Goal: Communication & Community: Answer question/provide support

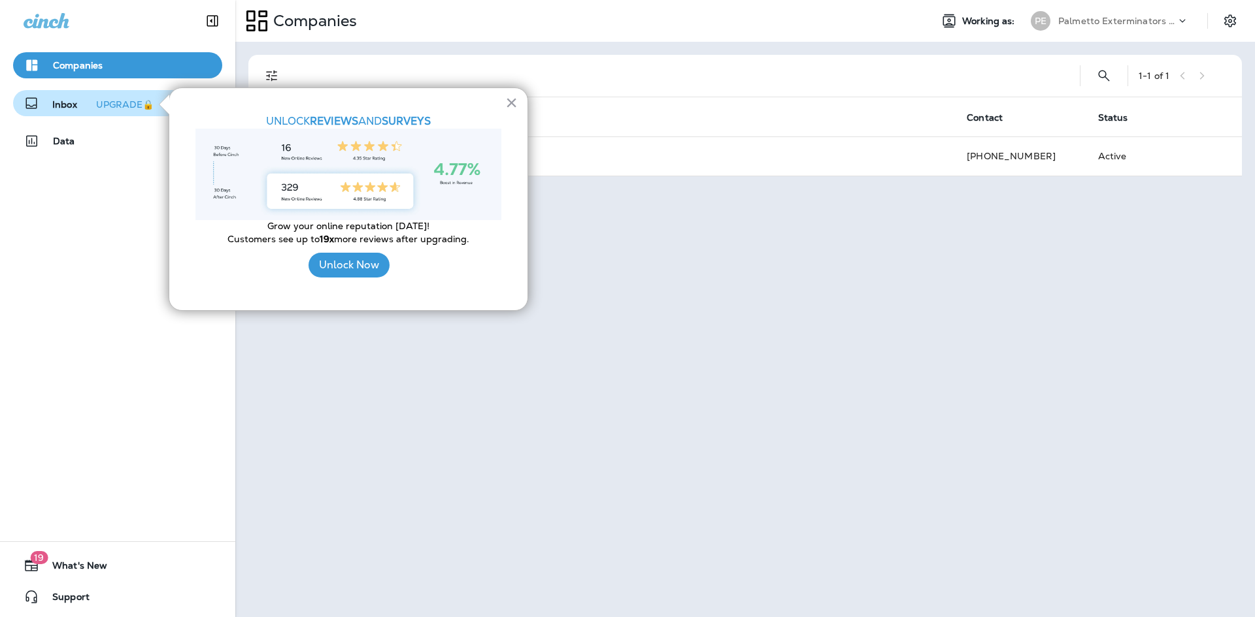
click at [143, 104] on div "UPGRADE🔒" at bounding box center [125, 104] width 58 height 9
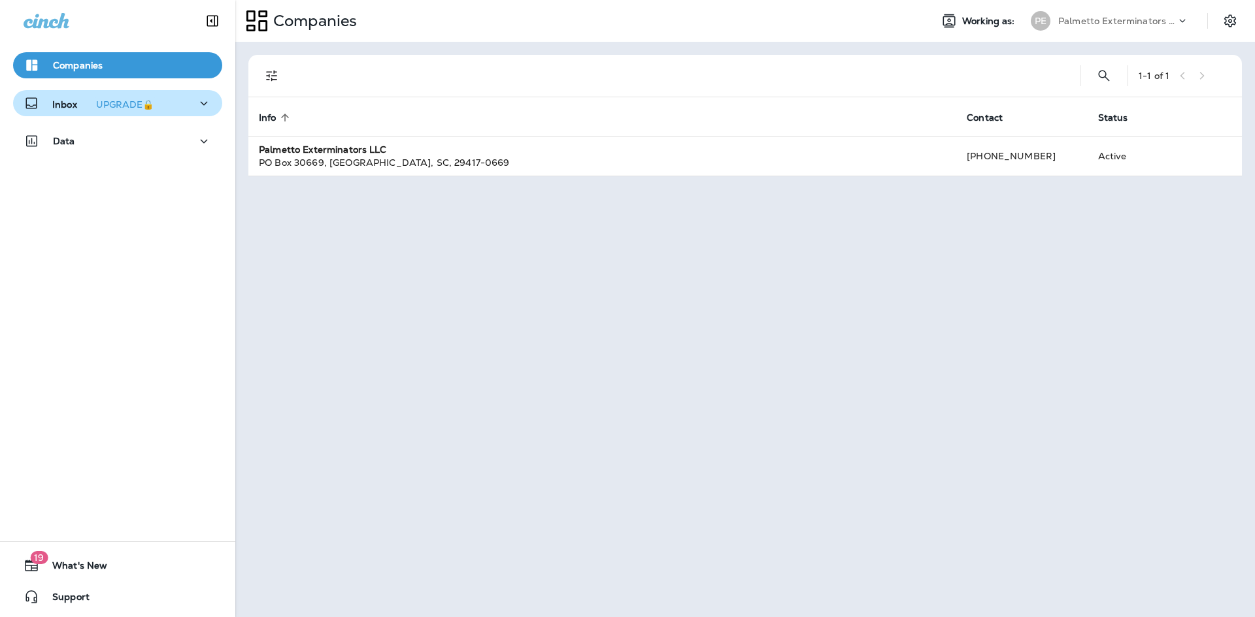
click at [196, 105] on icon "button" at bounding box center [204, 103] width 16 height 16
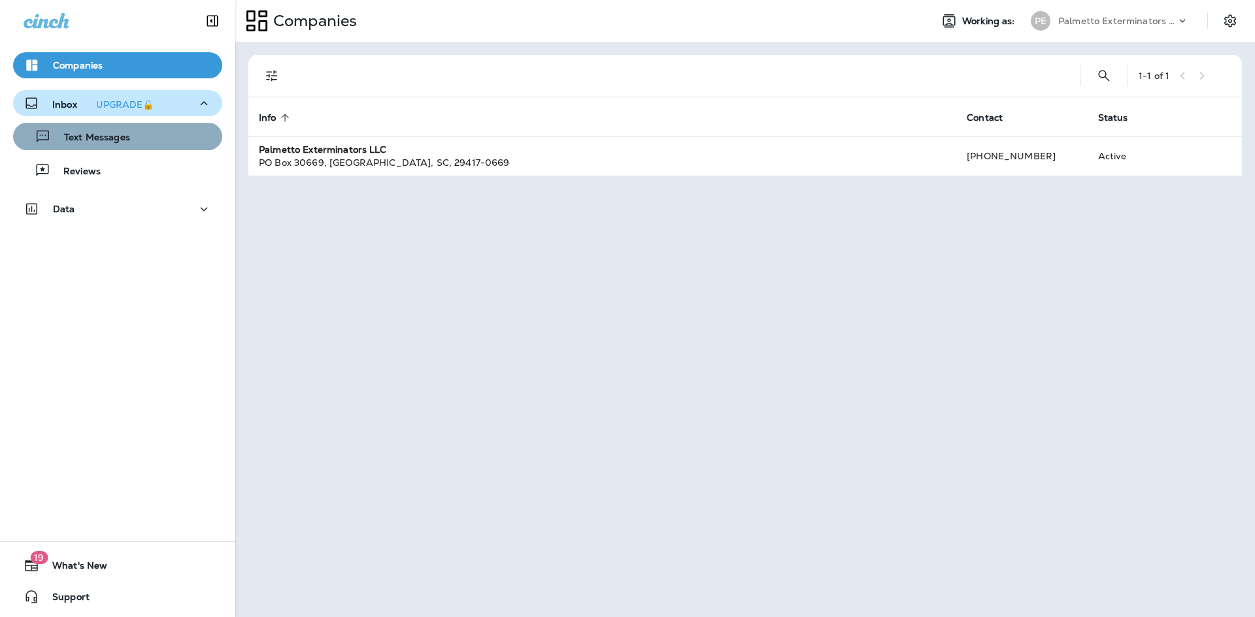
click at [173, 144] on div "Text Messages" at bounding box center [117, 137] width 199 height 20
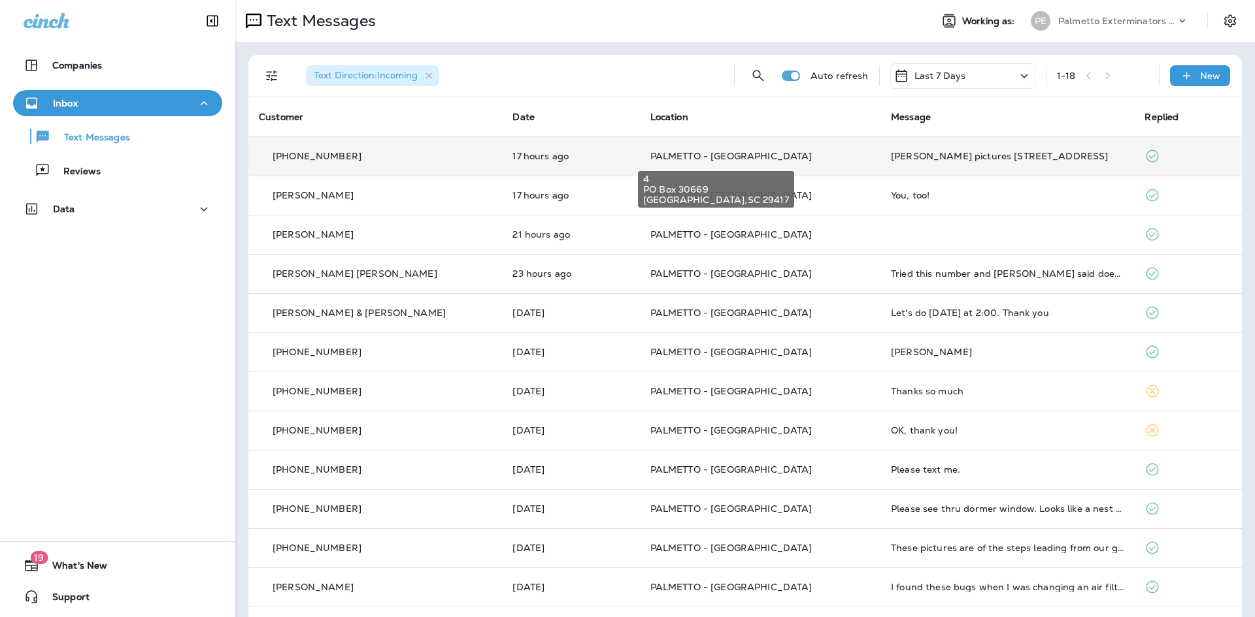
click at [650, 157] on span "PALMETTO - [GEOGRAPHIC_DATA]" at bounding box center [731, 156] width 162 height 12
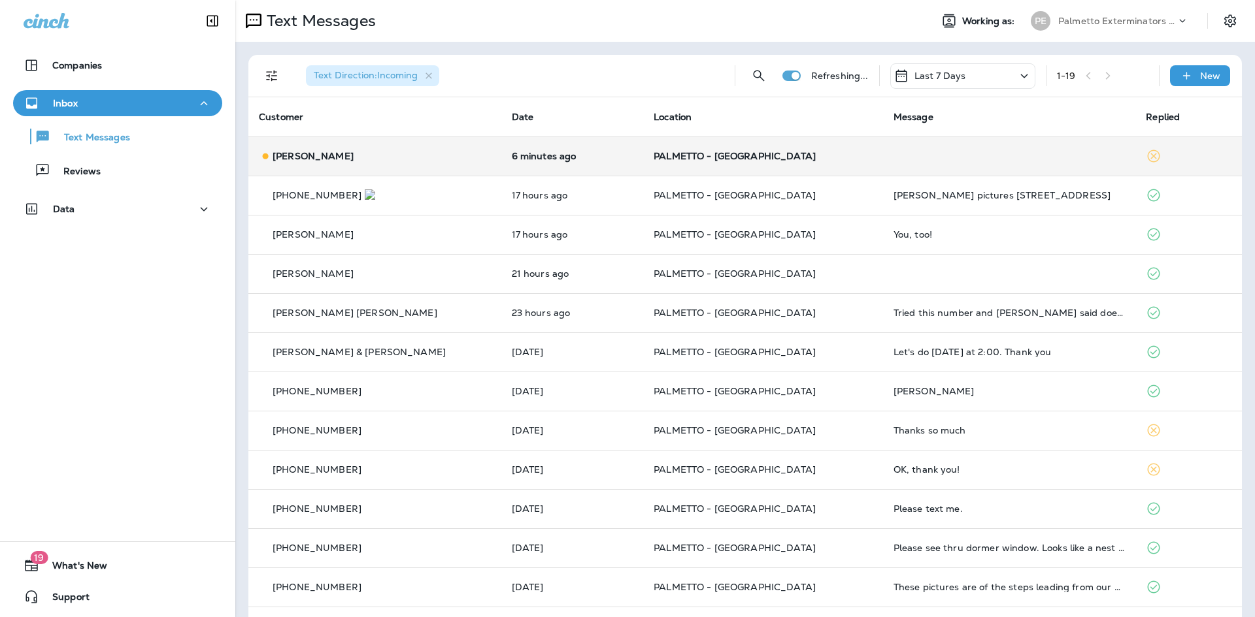
click at [359, 151] on div "Larry Pechony" at bounding box center [375, 157] width 232 height 14
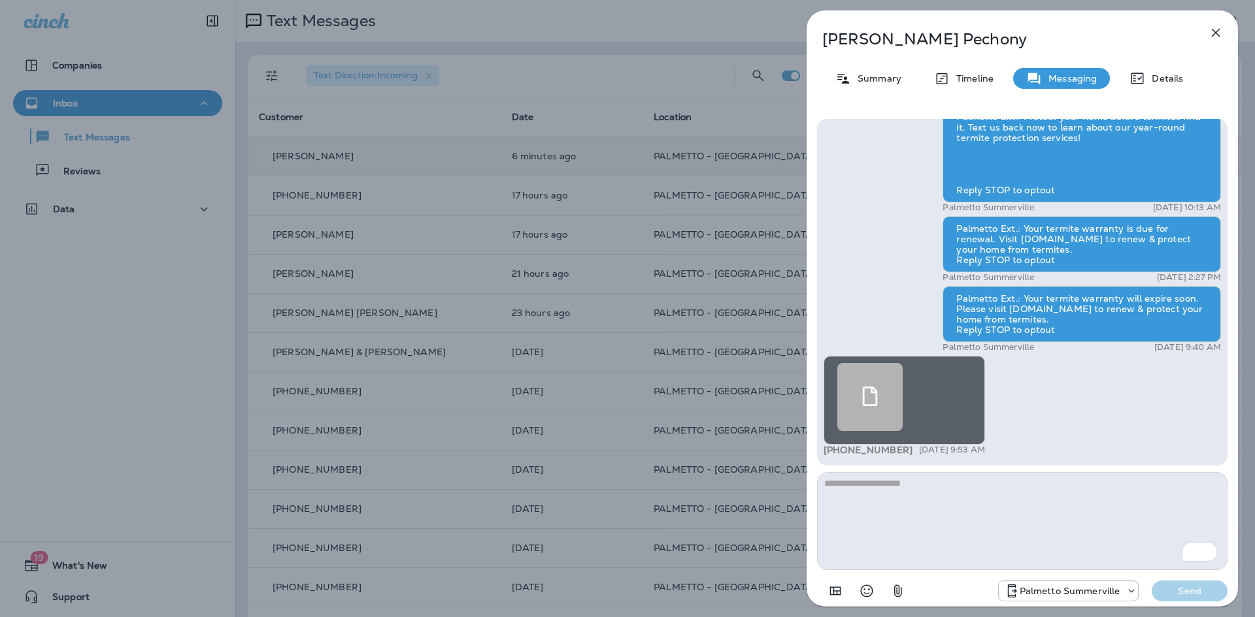
click at [891, 396] on div at bounding box center [869, 397] width 65 height 68
click at [1216, 30] on icon "button" at bounding box center [1216, 33] width 16 height 16
